Goal: Task Accomplishment & Management: Use online tool/utility

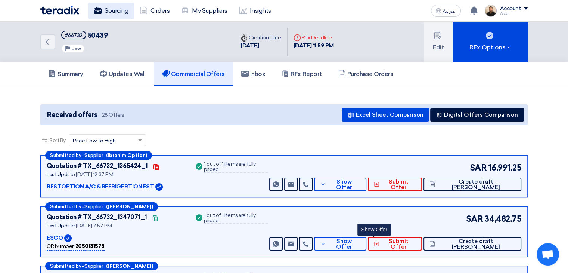
click at [128, 12] on link "Sourcing" at bounding box center [111, 11] width 46 height 16
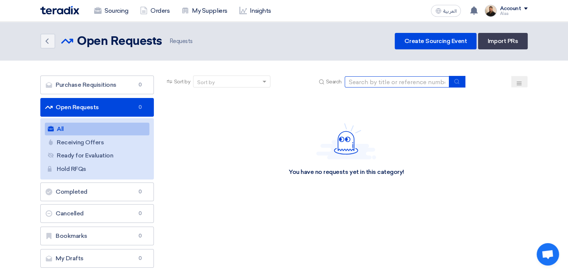
click at [376, 83] on input at bounding box center [397, 81] width 105 height 11
paste input "6000021734."
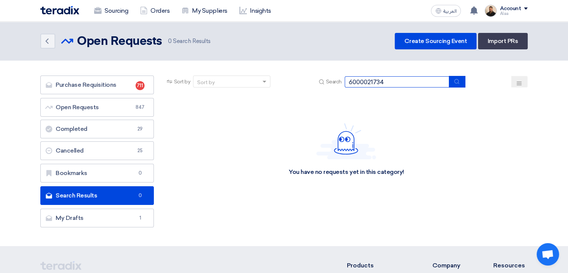
type input "6000021734"
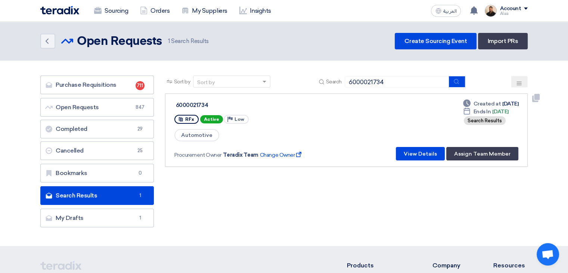
click at [426, 151] on button "View Details" at bounding box center [420, 153] width 49 height 13
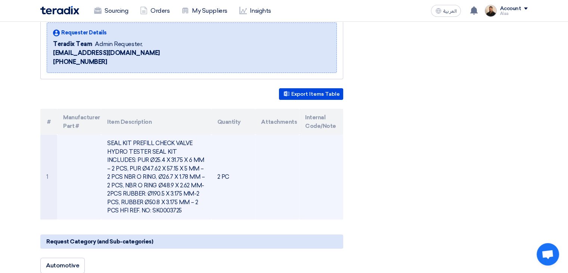
scroll to position [112, 0]
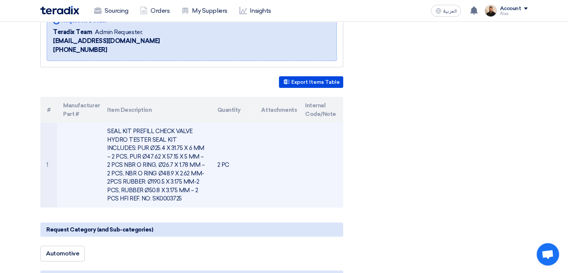
click at [168, 163] on td "SEAL KIT PREFILL CHECK VALVE HYDRO TESTER SEAL KIT INCLUDES: PUR Ø25.4 X 31.75 …" at bounding box center [156, 164] width 110 height 85
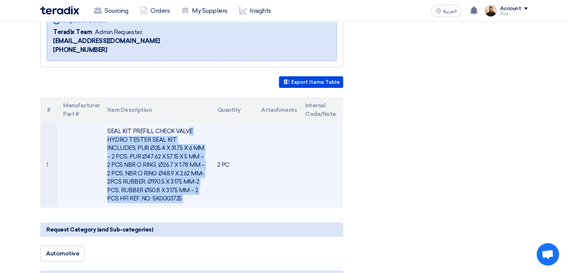
click at [168, 163] on td "SEAL KIT PREFILL CHECK VALVE HYDRO TESTER SEAL KIT INCLUDES: PUR Ø25.4 X 31.75 …" at bounding box center [156, 164] width 110 height 85
copy tr "SEAL KIT PREFILL CHECK VALVE HYDRO TESTER SEAL KIT INCLUDES: PUR Ø25.4 X 31.75 …"
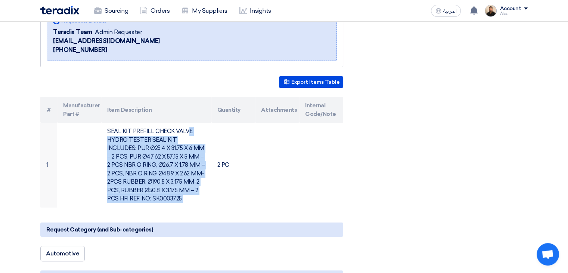
click at [428, 182] on div "6000021734 Requester Details Teradix Team Admin Requester, [EMAIL_ADDRESS][DOMA…" at bounding box center [284, 243] width 498 height 509
click at [429, 182] on div "6000021734 Requester Details Teradix Team Admin Requester, [EMAIL_ADDRESS][DOMA…" at bounding box center [284, 243] width 498 height 509
click at [482, 188] on div "6000021734 Requester Details Teradix Team Admin Requester, [EMAIL_ADDRESS][DOMA…" at bounding box center [284, 243] width 498 height 509
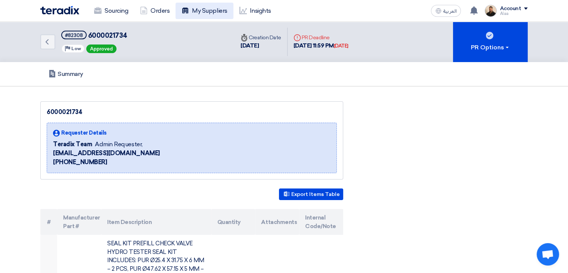
scroll to position [0, 0]
click at [120, 12] on link "Sourcing" at bounding box center [111, 11] width 46 height 16
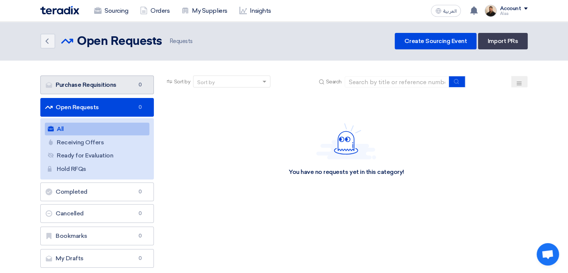
click at [132, 90] on link "Purchase Requisitions Purchase Requisitions 0" at bounding box center [97, 84] width 114 height 19
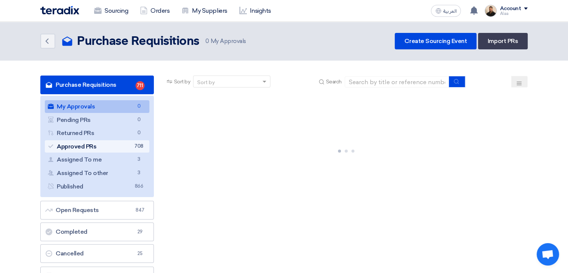
click at [129, 144] on link "Approved PRs Approved PRs 708" at bounding box center [97, 146] width 105 height 13
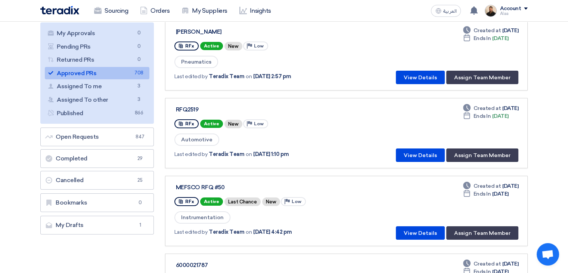
scroll to position [75, 0]
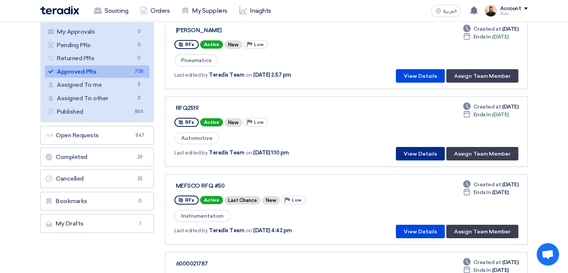
click at [414, 155] on button "View Details" at bounding box center [420, 153] width 49 height 13
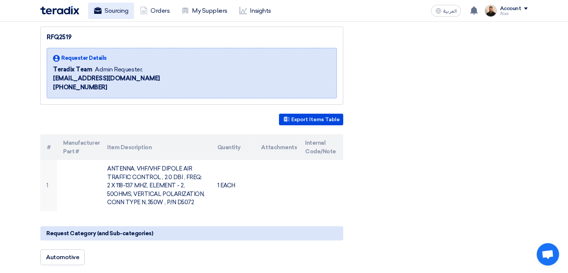
click at [106, 15] on link "Sourcing" at bounding box center [111, 11] width 46 height 16
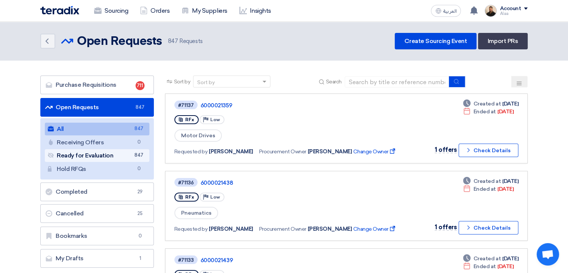
click at [130, 154] on link "Ready for Evaluation Ready for Evaluation 847" at bounding box center [97, 155] width 105 height 13
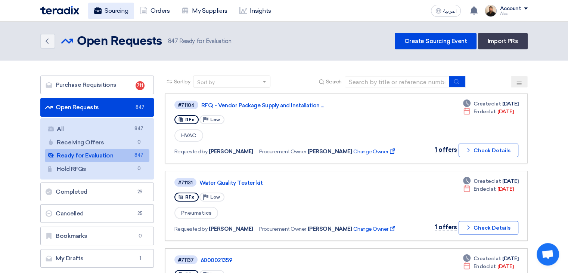
click at [126, 14] on link "Sourcing" at bounding box center [111, 11] width 46 height 16
click at [122, 13] on link "Sourcing" at bounding box center [111, 11] width 46 height 16
click at [73, 7] on img at bounding box center [59, 10] width 39 height 9
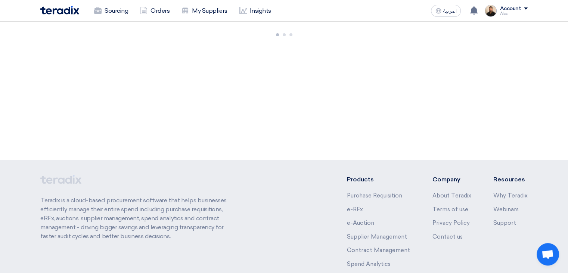
click at [73, 7] on img at bounding box center [59, 10] width 39 height 9
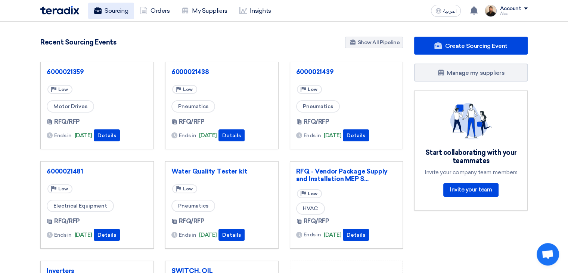
click at [114, 15] on link "Sourcing" at bounding box center [111, 11] width 46 height 16
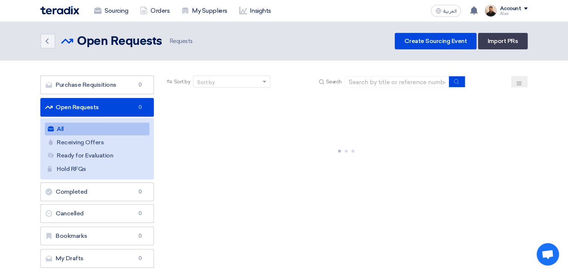
click at [114, 15] on link "Sourcing" at bounding box center [111, 11] width 46 height 16
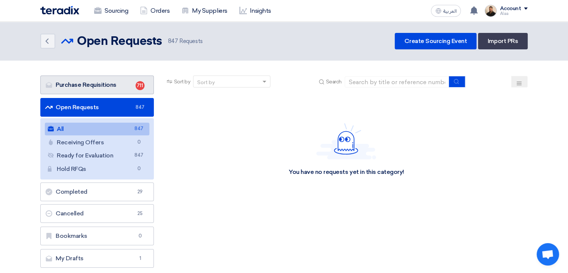
click at [129, 89] on link "Purchase Requisitions Purchase Requisitions 711" at bounding box center [97, 84] width 114 height 19
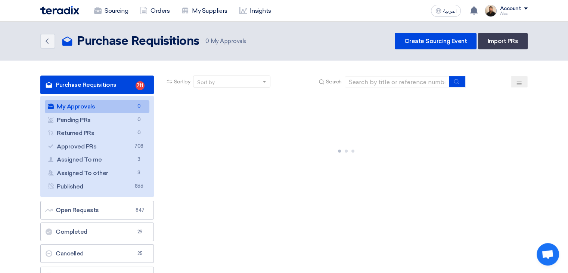
click at [130, 89] on link "Purchase Requisitions Purchase Requisitions 711" at bounding box center [97, 84] width 114 height 19
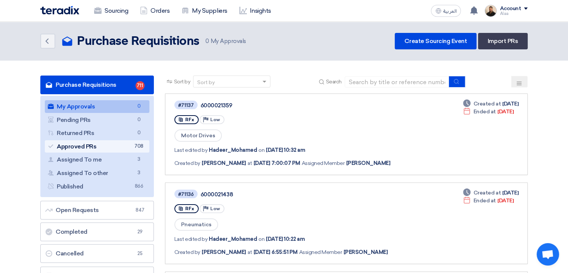
click at [129, 143] on link "Approved PRs Approved PRs 708" at bounding box center [97, 146] width 105 height 13
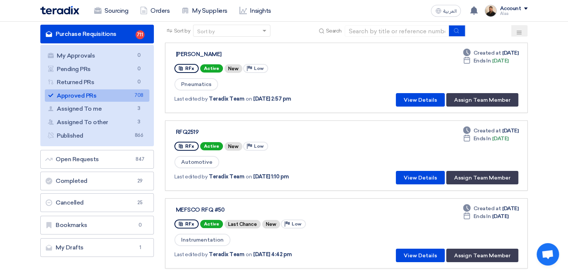
scroll to position [149, 0]
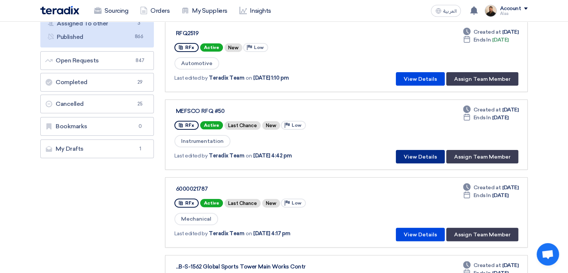
click at [417, 154] on button "View Details" at bounding box center [420, 156] width 49 height 13
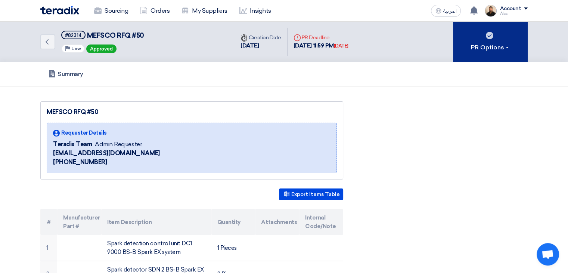
click at [482, 46] on div "PR Options" at bounding box center [490, 47] width 39 height 9
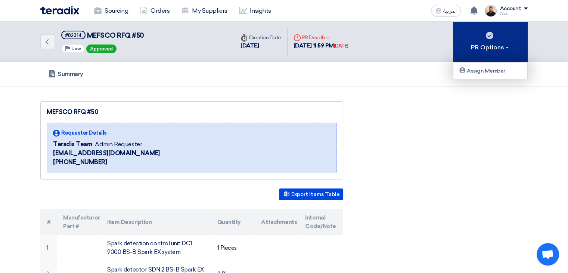
click at [482, 46] on div "PR Options" at bounding box center [490, 47] width 39 height 9
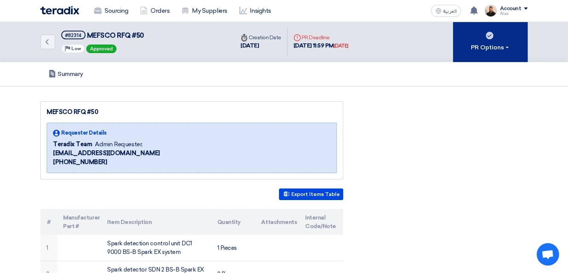
click at [491, 45] on div "PR Options" at bounding box center [490, 47] width 39 height 9
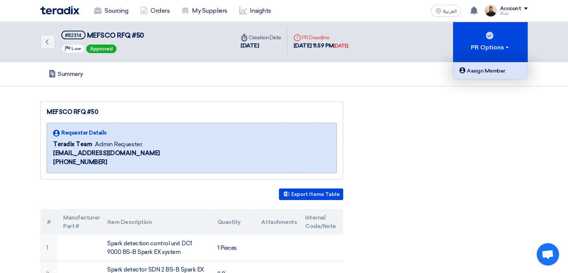
click at [487, 71] on div "Assign Member" at bounding box center [490, 70] width 65 height 9
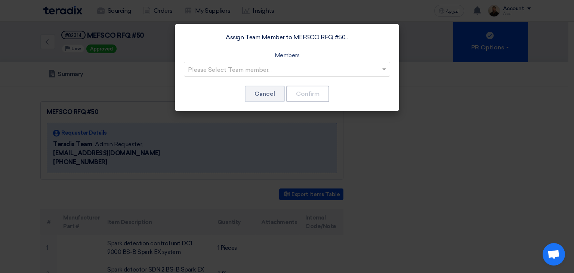
click at [306, 68] on input "text" at bounding box center [283, 69] width 190 height 12
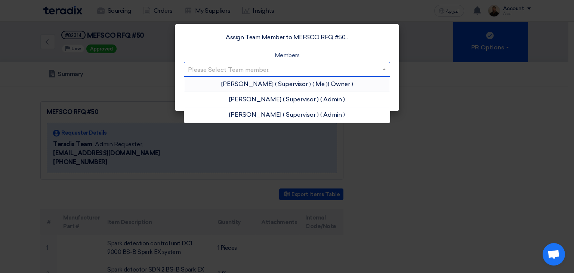
click at [298, 86] on span "( Supervisor )" at bounding box center [293, 83] width 36 height 7
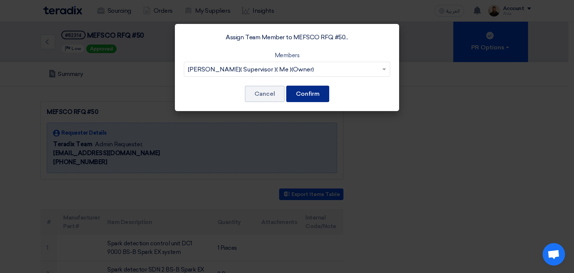
click at [302, 94] on button "Confirm" at bounding box center [307, 94] width 43 height 16
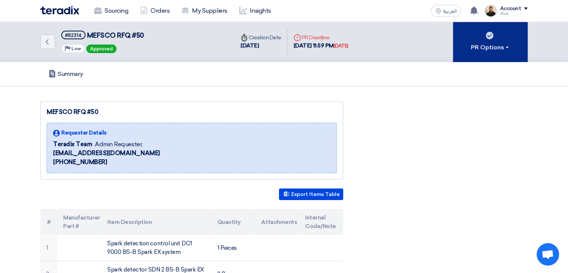
click at [500, 49] on div "PR Options" at bounding box center [490, 47] width 39 height 9
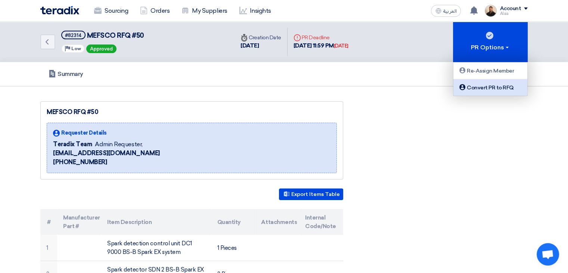
click at [489, 90] on div "Convert PR to RFQ" at bounding box center [490, 87] width 65 height 9
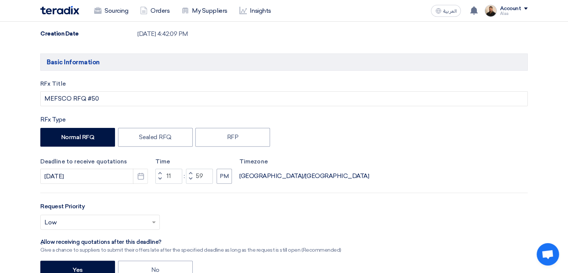
scroll to position [261, 0]
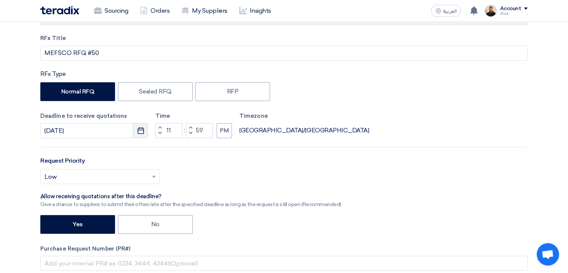
click at [141, 130] on icon "Pick a date" at bounding box center [140, 130] width 7 height 7
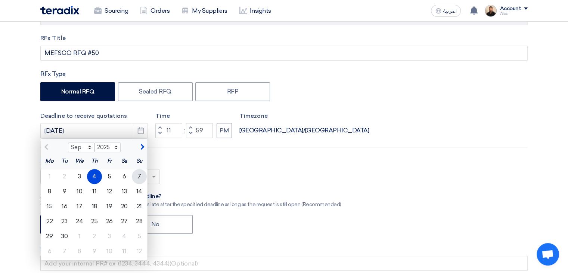
click at [140, 178] on div "7" at bounding box center [139, 176] width 15 height 15
type input "[DATE]"
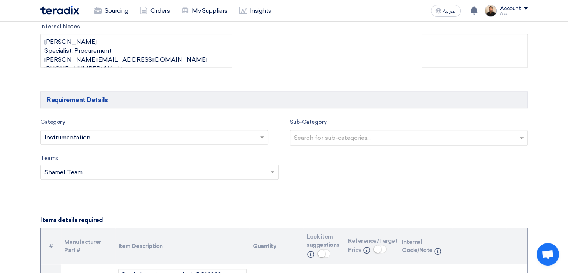
scroll to position [523, 0]
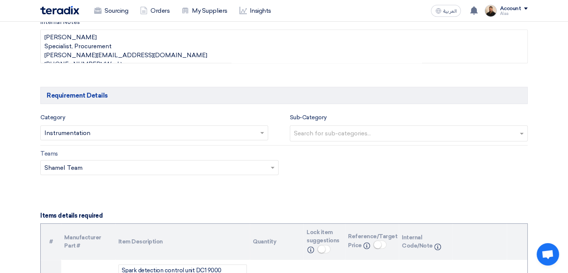
click at [238, 131] on input "text" at bounding box center [150, 133] width 212 height 12
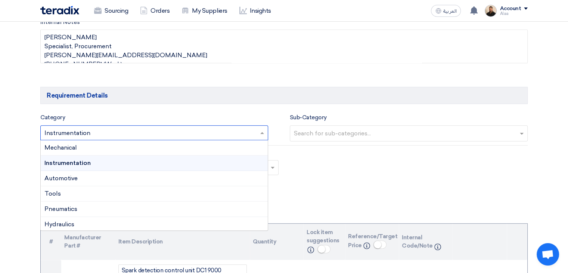
click at [238, 131] on input "text" at bounding box center [150, 133] width 212 height 12
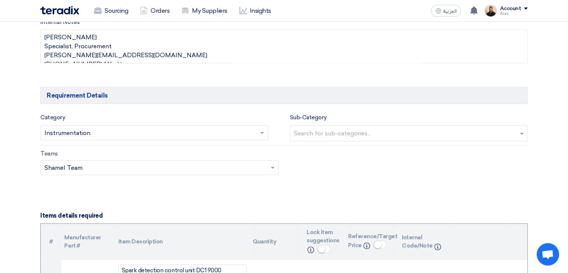
click at [321, 164] on div "Teams Teams.. × Shamel Team ×" at bounding box center [284, 166] width 498 height 35
click at [260, 132] on span at bounding box center [262, 132] width 9 height 9
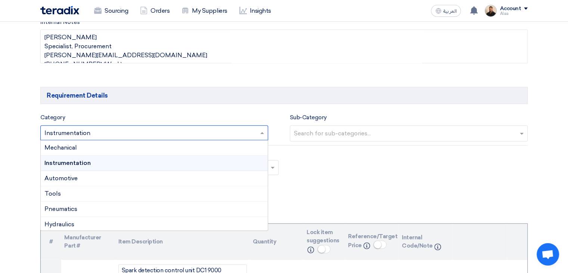
click at [326, 174] on div "Teams Teams.. × Shamel Team ×" at bounding box center [284, 166] width 498 height 35
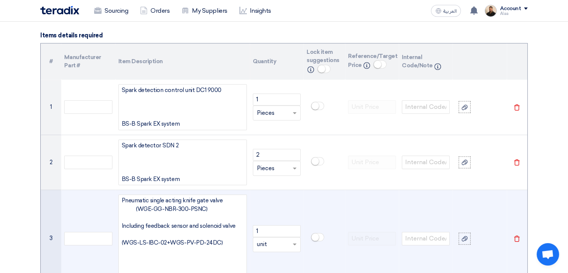
scroll to position [747, 0]
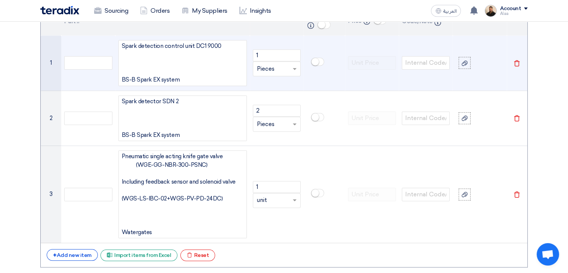
click at [152, 46] on div "Spark detection control unit DC1 9000 BS-B Spark EX system" at bounding box center [182, 63] width 128 height 46
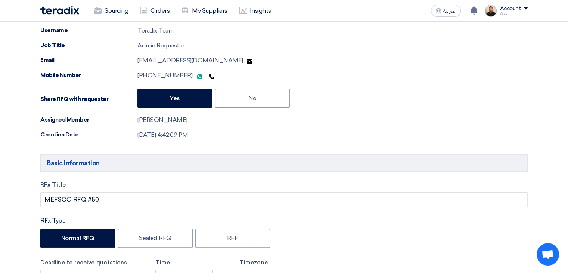
scroll to position [112, 0]
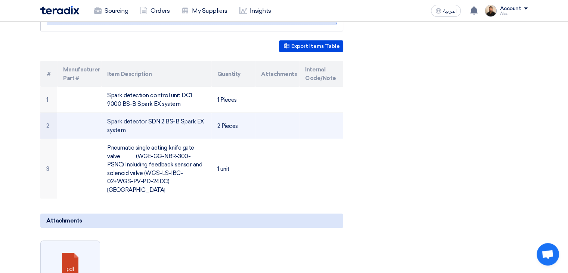
scroll to position [149, 0]
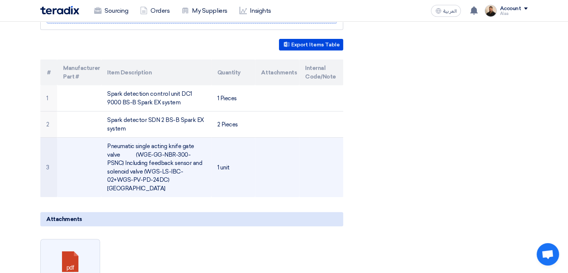
drag, startPoint x: 105, startPoint y: 88, endPoint x: 245, endPoint y: 175, distance: 165.0
click at [245, 175] on tbody "1 Spark detection control unit DC1 9000 BS-B Spark EX system 1 Pieces 2 Spark d…" at bounding box center [191, 141] width 303 height 112
copy tbody "Spark detection control unit DC1 9000 BS-B Spark EX system 1 Pieces 2 Spark det…"
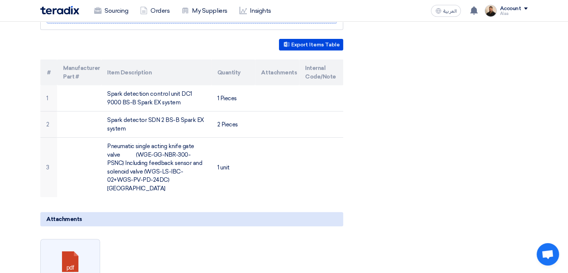
click at [391, 90] on div "MEFSCO RFQ #50 Requester Details Teradix Team Admin Requester, [EMAIL_ADDRESS][…" at bounding box center [284, 277] width 498 height 651
click at [378, 84] on div "MEFSCO RFQ #50 Requester Details Teradix Team Admin Requester, [EMAIL_ADDRESS][…" at bounding box center [284, 277] width 498 height 651
